Goal: Transaction & Acquisition: Download file/media

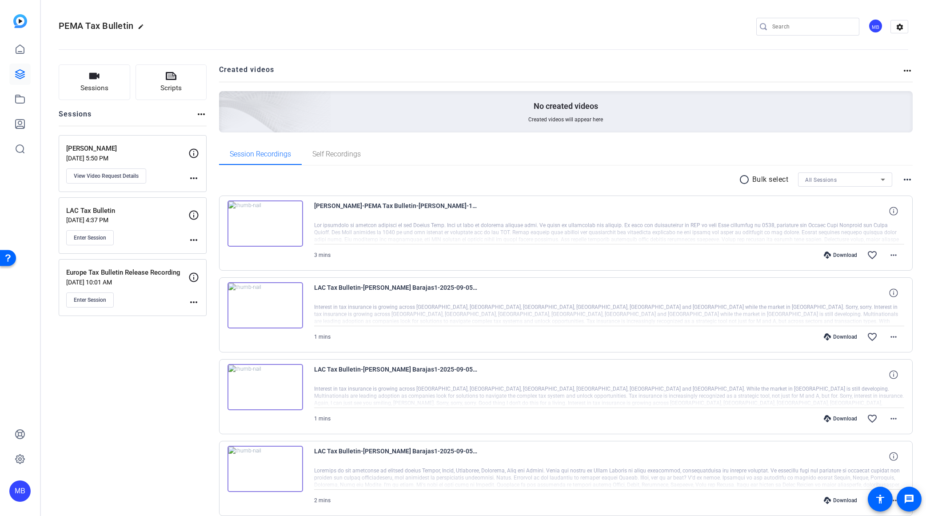
scroll to position [307, 0]
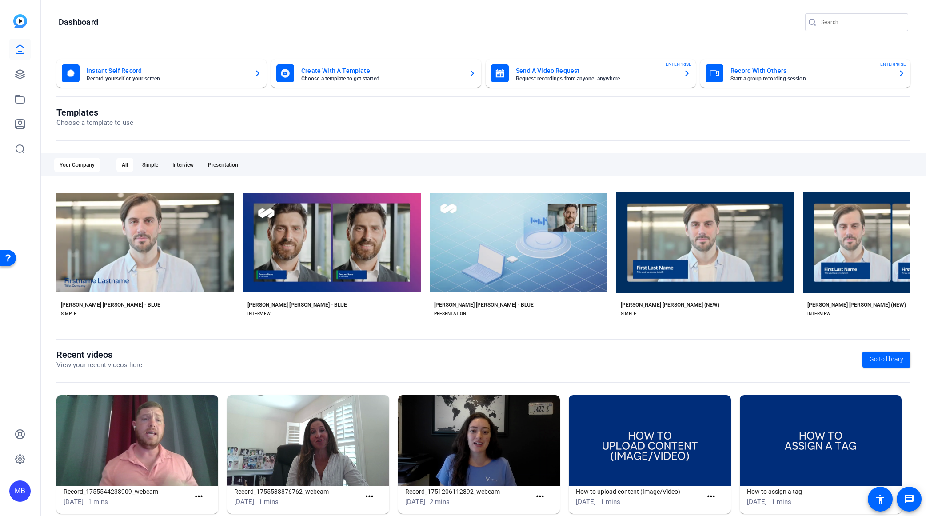
scroll to position [17, 0]
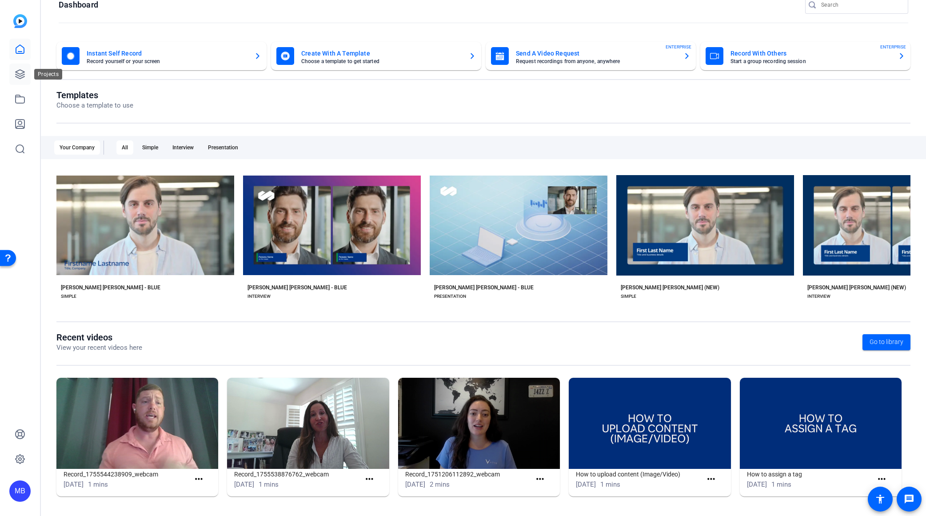
click at [11, 80] on link at bounding box center [19, 74] width 21 height 21
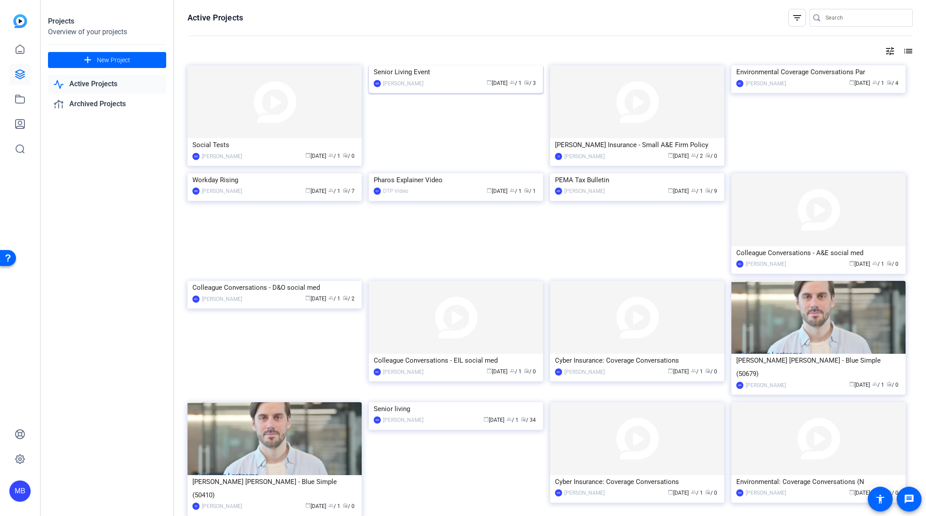
click at [438, 65] on img at bounding box center [456, 65] width 174 height 0
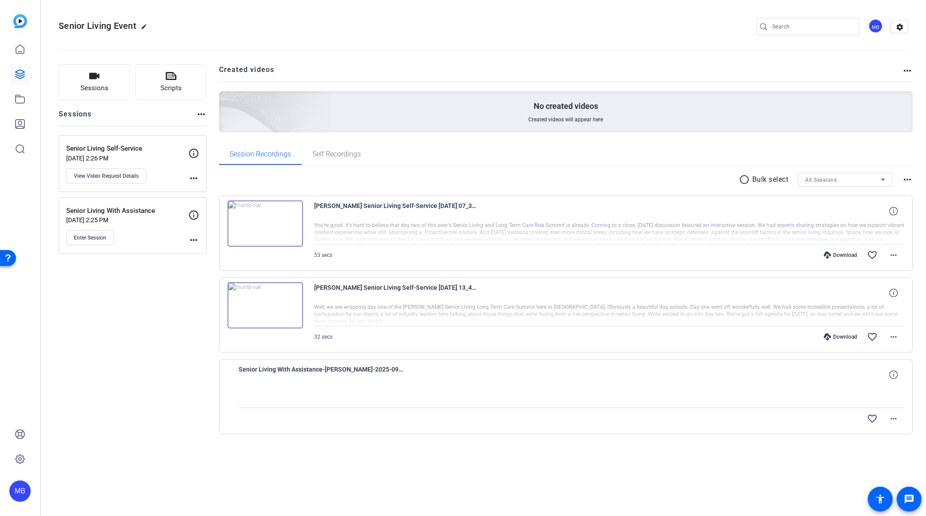
click at [373, 203] on span "[PERSON_NAME] Senior Living Self-Service [DATE] 07_30_13" at bounding box center [396, 210] width 164 height 21
click at [263, 217] on img at bounding box center [265, 223] width 76 height 46
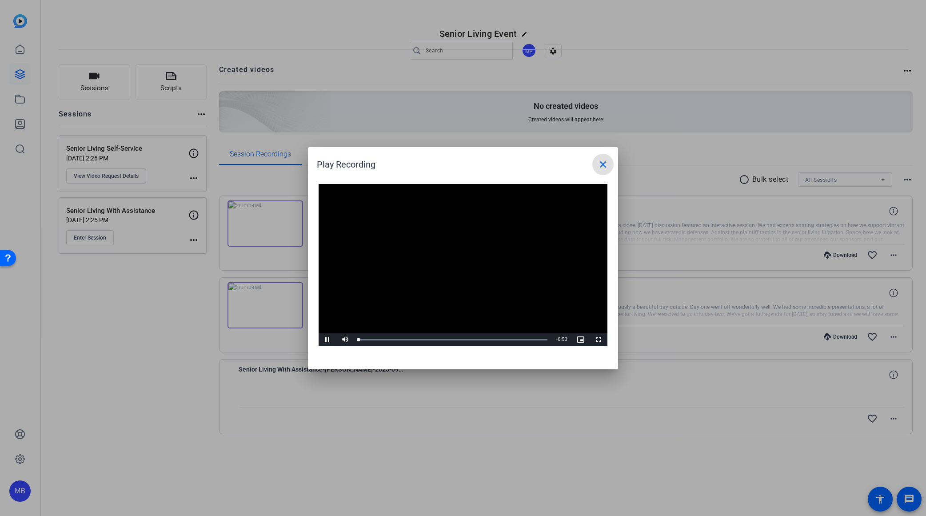
click at [451, 264] on video "Video Player" at bounding box center [462, 265] width 289 height 163
click at [468, 259] on video "Video Player" at bounding box center [462, 265] width 289 height 163
click at [610, 164] on span at bounding box center [602, 164] width 21 height 21
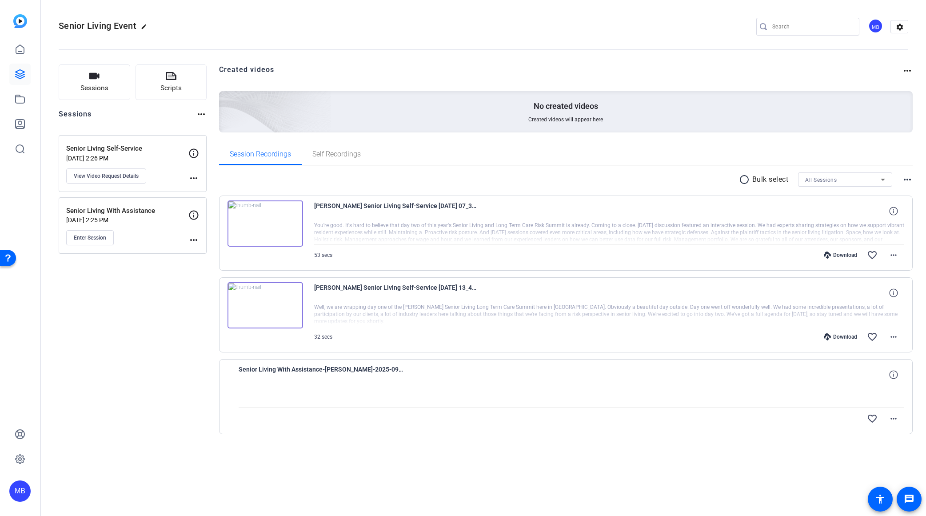
click at [832, 254] on div "Download" at bounding box center [840, 254] width 42 height 7
